Goal: Transaction & Acquisition: Purchase product/service

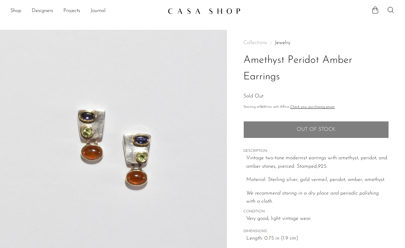
click at [185, 10] on img at bounding box center [204, 11] width 73 height 6
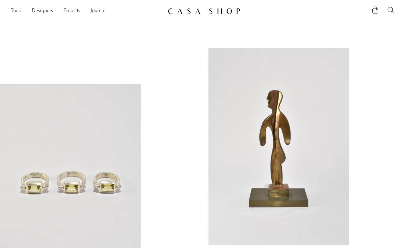
click at [13, 12] on link "Shop" at bounding box center [15, 11] width 11 height 8
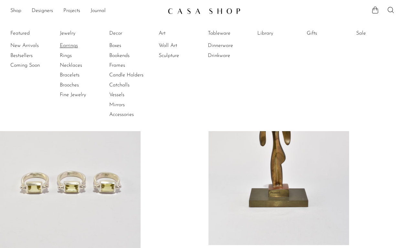
click at [68, 45] on link "Earrings" at bounding box center [84, 45] width 48 height 7
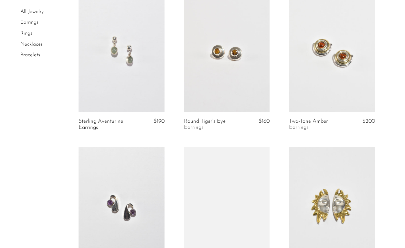
scroll to position [223, 0]
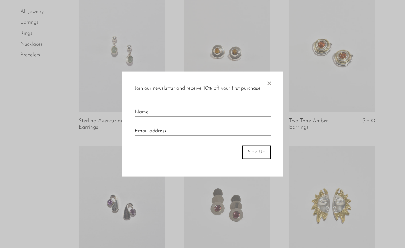
click at [269, 85] on span "×" at bounding box center [269, 81] width 6 height 21
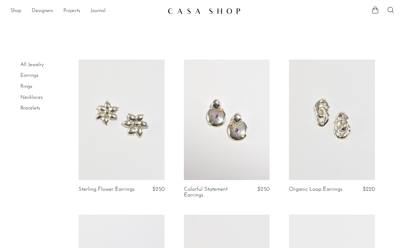
scroll to position [0, 0]
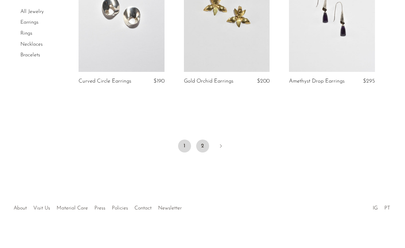
scroll to position [1806, 0]
click at [201, 140] on link "2" at bounding box center [202, 146] width 13 height 13
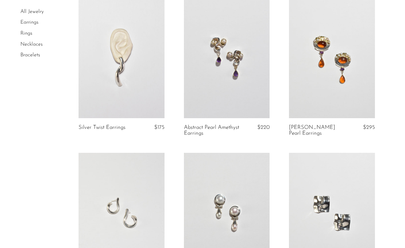
scroll to position [101, 0]
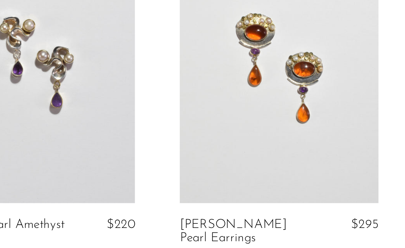
click at [289, 108] on link at bounding box center [332, 168] width 86 height 120
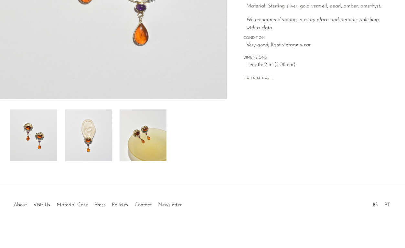
scroll to position [173, 0]
click at [137, 139] on img at bounding box center [143, 135] width 47 height 52
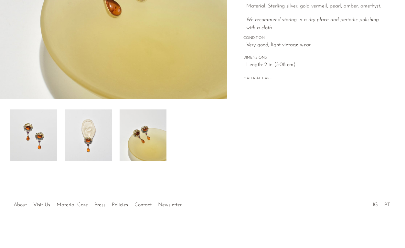
click at [93, 144] on img at bounding box center [88, 135] width 47 height 52
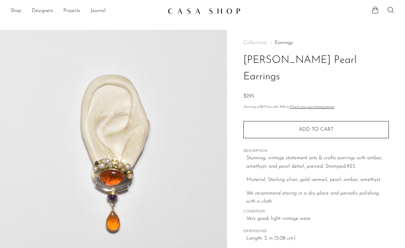
scroll to position [0, 0]
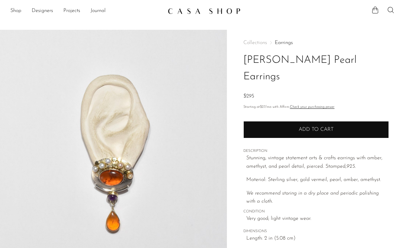
click at [302, 121] on button "Add to cart" at bounding box center [315, 129] width 145 height 17
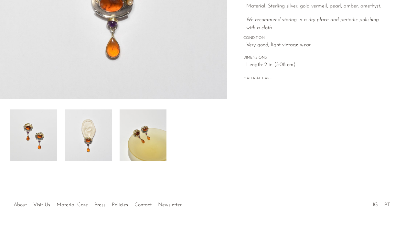
scroll to position [173, 0]
click at [106, 125] on img at bounding box center [88, 135] width 47 height 52
click at [17, 145] on img at bounding box center [33, 135] width 47 height 52
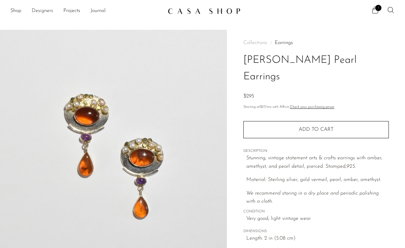
scroll to position [0, 0]
click at [18, 11] on link "Shop" at bounding box center [15, 11] width 11 height 8
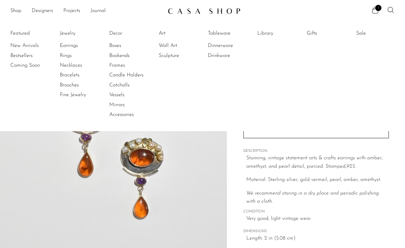
click at [204, 8] on img at bounding box center [204, 11] width 73 height 6
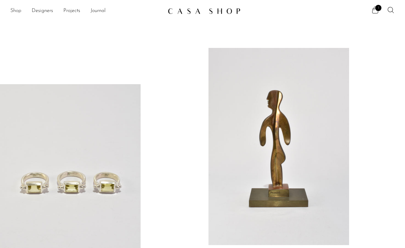
click at [18, 13] on link "Shop" at bounding box center [15, 11] width 11 height 8
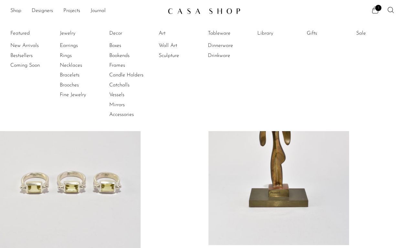
click at [17, 33] on li "Featured New Arrivals Bestsellers Coming Soon" at bounding box center [29, 74] width 38 height 94
click at [66, 55] on link "Rings" at bounding box center [84, 55] width 48 height 7
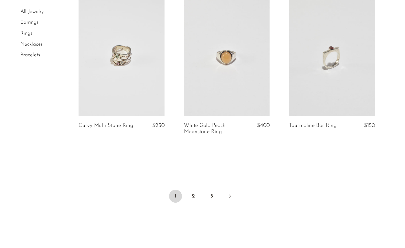
scroll to position [1441, 0]
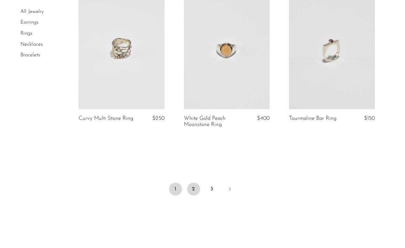
click at [194, 187] on link "2" at bounding box center [193, 188] width 13 height 13
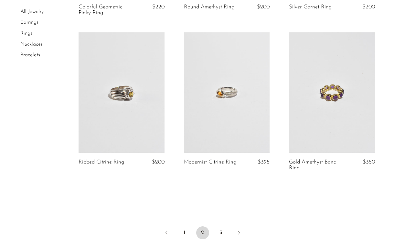
scroll to position [1571, 0]
click at [221, 225] on link "3" at bounding box center [220, 231] width 13 height 13
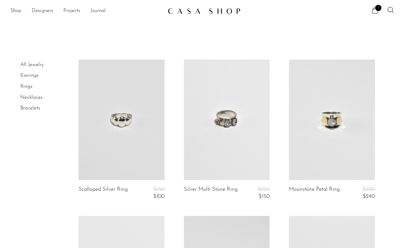
click at [192, 11] on img at bounding box center [204, 11] width 73 height 6
click at [36, 63] on link "All Jewelry" at bounding box center [31, 64] width 23 height 5
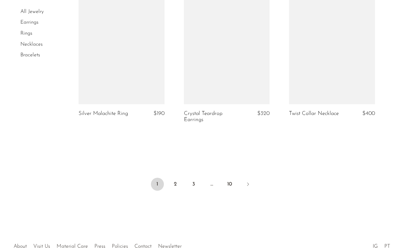
scroll to position [1776, 0]
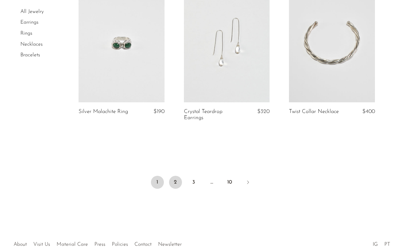
click at [180, 179] on link "2" at bounding box center [175, 182] width 13 height 13
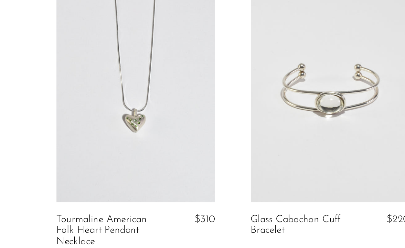
click at [79, 83] on link at bounding box center [122, 119] width 86 height 120
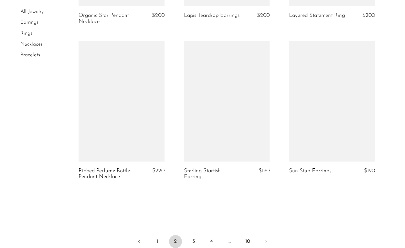
scroll to position [1711, 0]
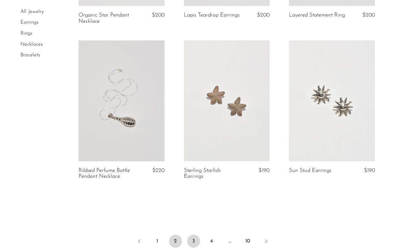
click at [189, 234] on link "3" at bounding box center [193, 240] width 13 height 13
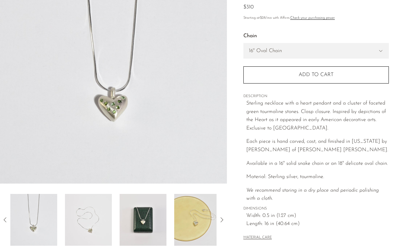
scroll to position [176, 0]
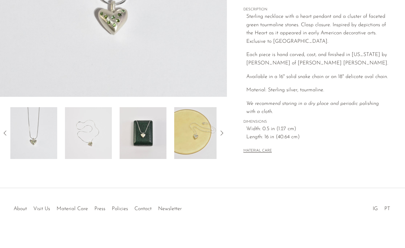
click at [143, 141] on img at bounding box center [143, 133] width 47 height 52
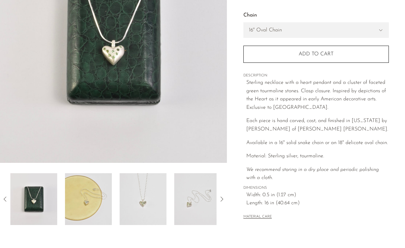
scroll to position [97, 0]
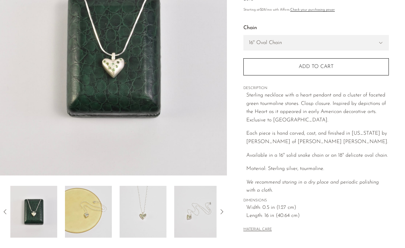
click at [143, 208] on img at bounding box center [143, 212] width 47 height 52
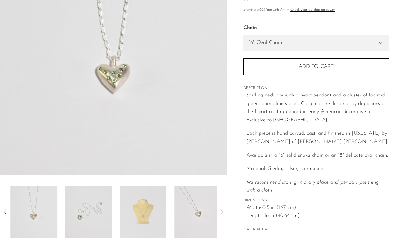
click at [65, 218] on img at bounding box center [88, 212] width 47 height 52
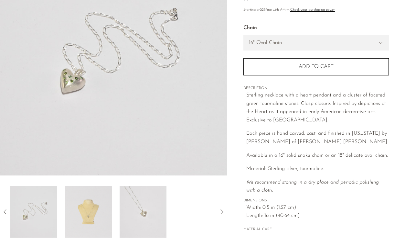
click at [78, 213] on img at bounding box center [88, 212] width 47 height 52
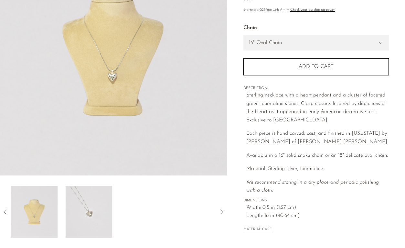
click at [78, 213] on img at bounding box center [89, 212] width 47 height 52
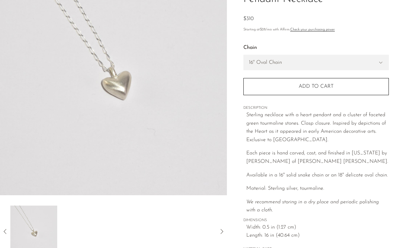
scroll to position [80, 0]
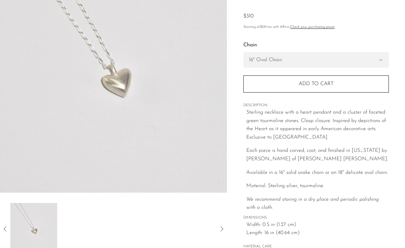
click at [4, 229] on icon at bounding box center [5, 229] width 8 height 8
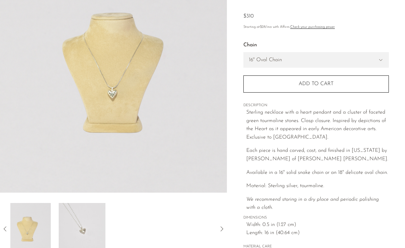
click at [4, 229] on icon at bounding box center [5, 228] width 3 height 5
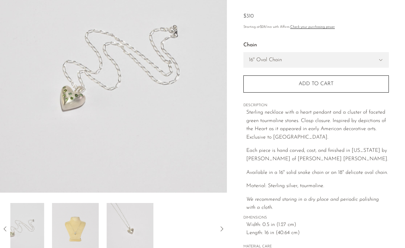
click at [4, 229] on icon at bounding box center [5, 228] width 3 height 5
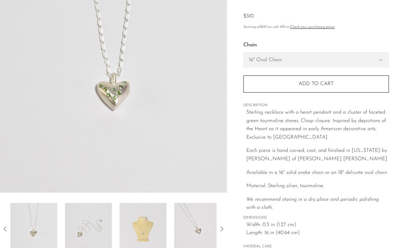
click at [83, 222] on img at bounding box center [88, 229] width 47 height 52
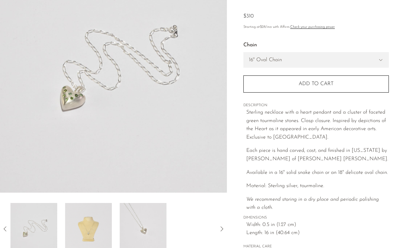
click at [7, 226] on icon at bounding box center [5, 229] width 8 height 8
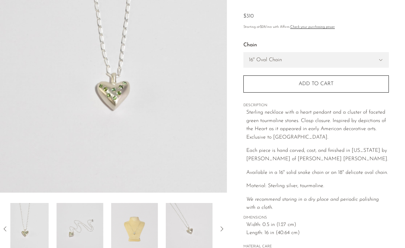
click at [7, 226] on icon at bounding box center [5, 229] width 8 height 8
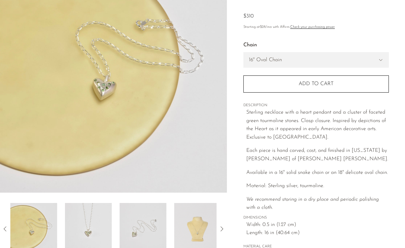
click at [7, 226] on icon at bounding box center [5, 229] width 8 height 8
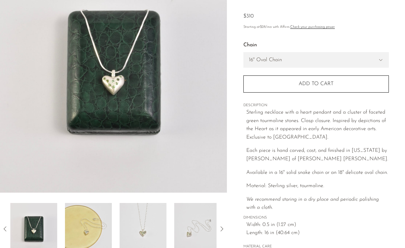
click at [7, 226] on icon at bounding box center [5, 229] width 8 height 8
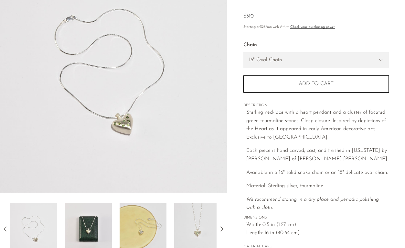
click at [7, 226] on icon at bounding box center [5, 229] width 8 height 8
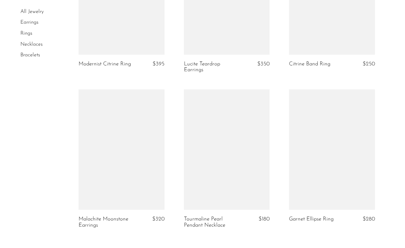
scroll to position [1778, 0]
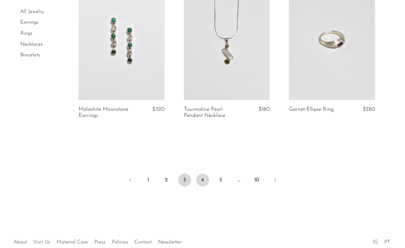
click at [200, 182] on link "4" at bounding box center [202, 179] width 13 height 13
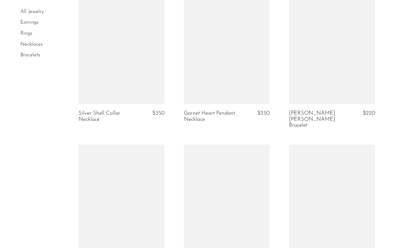
scroll to position [1113, 0]
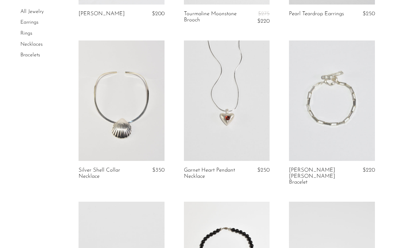
click at [242, 101] on link at bounding box center [227, 100] width 86 height 120
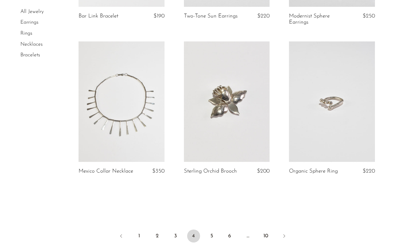
scroll to position [1765, 0]
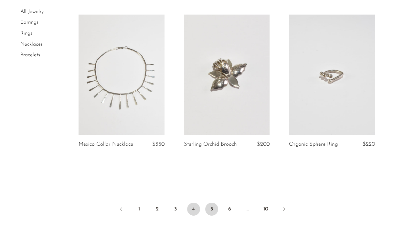
click at [216, 202] on link "5" at bounding box center [211, 208] width 13 height 13
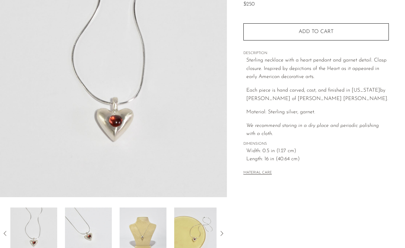
scroll to position [75, 0]
click at [105, 223] on img at bounding box center [88, 234] width 47 height 52
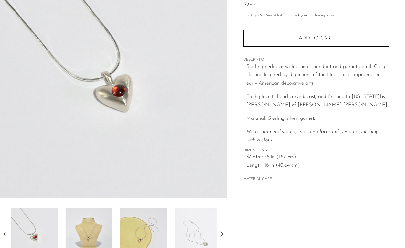
click at [105, 223] on img at bounding box center [89, 234] width 47 height 52
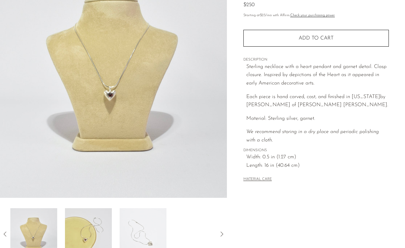
click at [105, 223] on img at bounding box center [88, 234] width 47 height 52
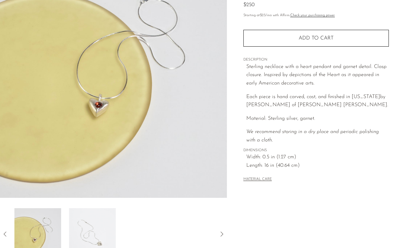
click at [105, 223] on img at bounding box center [92, 234] width 47 height 52
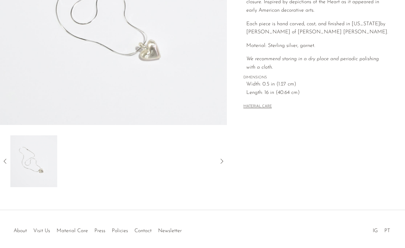
scroll to position [159, 0]
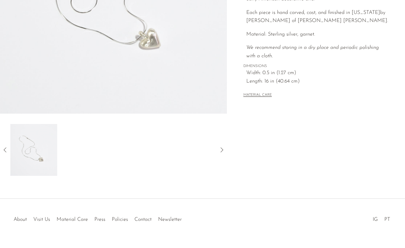
click at [3, 148] on icon at bounding box center [5, 150] width 8 height 8
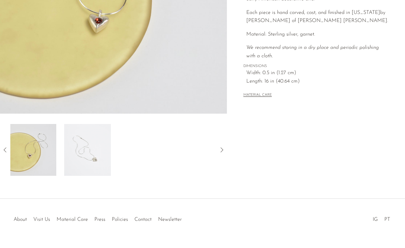
click at [3, 148] on icon at bounding box center [5, 150] width 8 height 8
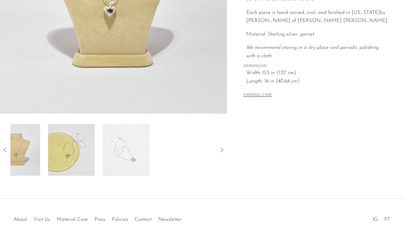
click at [3, 148] on icon at bounding box center [5, 150] width 8 height 8
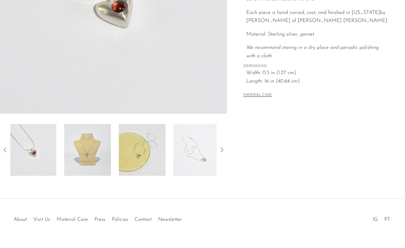
click at [3, 148] on icon at bounding box center [5, 150] width 8 height 8
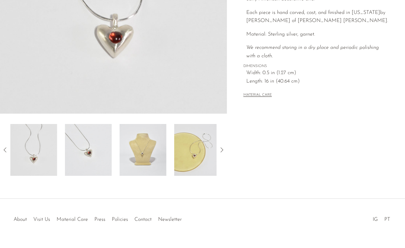
click at [83, 160] on img at bounding box center [88, 150] width 47 height 52
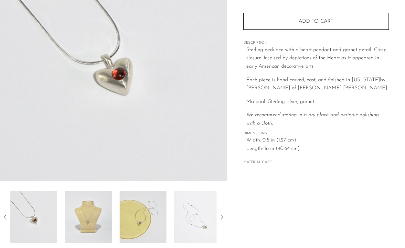
scroll to position [71, 0]
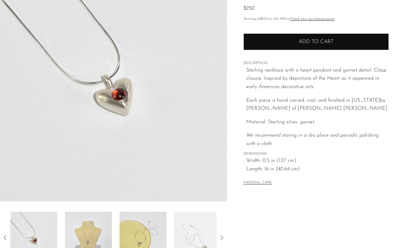
click at [330, 43] on span "Add to cart" at bounding box center [316, 41] width 35 height 5
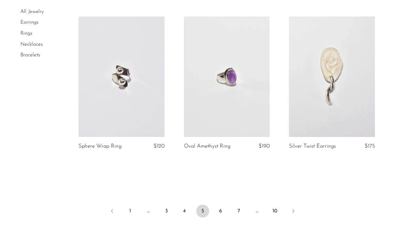
scroll to position [1744, 0]
click at [293, 208] on icon "Next" at bounding box center [293, 210] width 5 height 5
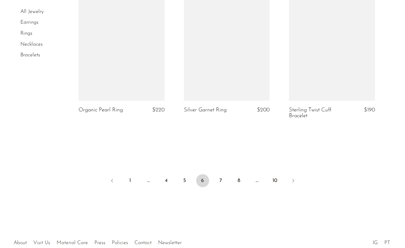
scroll to position [1776, 0]
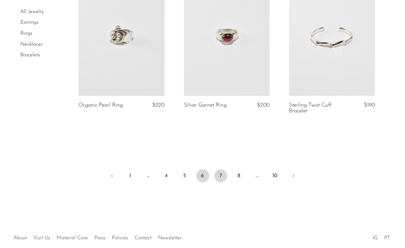
click at [218, 178] on link "7" at bounding box center [220, 175] width 13 height 13
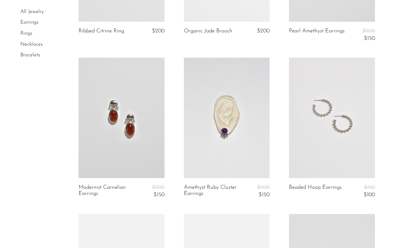
scroll to position [337, 0]
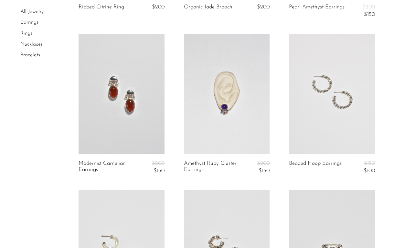
click at [114, 95] on link at bounding box center [122, 94] width 86 height 120
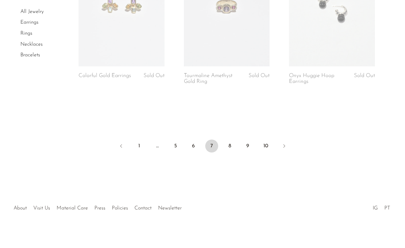
scroll to position [1825, 0]
click at [236, 143] on ul "1 … 5 6 7 8 9 10" at bounding box center [202, 146] width 405 height 19
click at [226, 149] on li "8" at bounding box center [229, 147] width 13 height 14
click at [231, 145] on link "8" at bounding box center [229, 146] width 13 height 13
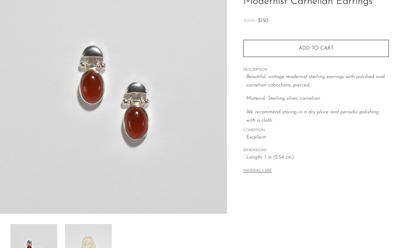
scroll to position [119, 0]
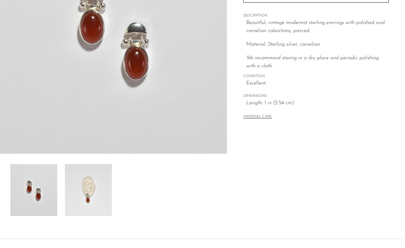
click at [95, 192] on img at bounding box center [88, 190] width 47 height 52
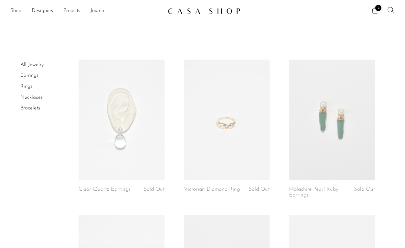
click at [378, 12] on icon at bounding box center [375, 10] width 8 height 8
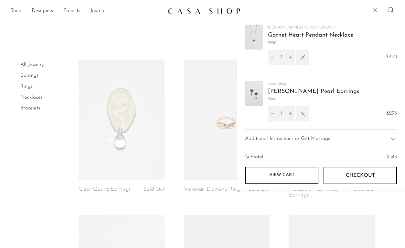
click at [274, 58] on icon "Decrement" at bounding box center [272, 57] width 5 height 5
type input "0"
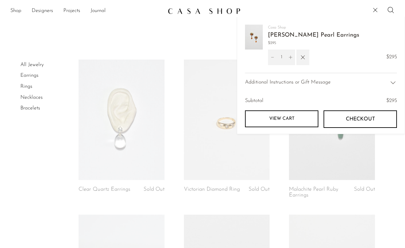
click at [258, 36] on img at bounding box center [254, 37] width 18 height 25
click at [279, 35] on link "[PERSON_NAME] Pearl Earrings" at bounding box center [313, 35] width 91 height 6
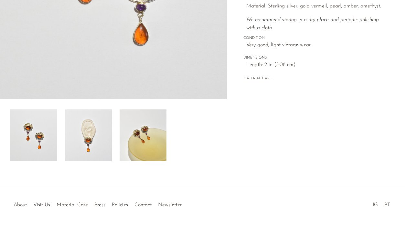
click at [113, 160] on div at bounding box center [113, 135] width 206 height 52
click at [97, 147] on img at bounding box center [88, 135] width 47 height 52
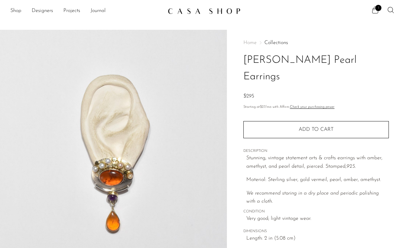
click at [370, 12] on div "1" at bounding box center [319, 11] width 152 height 10
click at [377, 11] on icon at bounding box center [375, 10] width 8 height 8
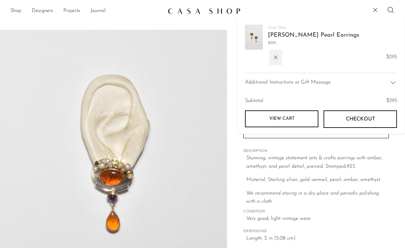
click at [351, 117] on span "Checkout" at bounding box center [360, 119] width 29 height 6
